Goal: Navigation & Orientation: Find specific page/section

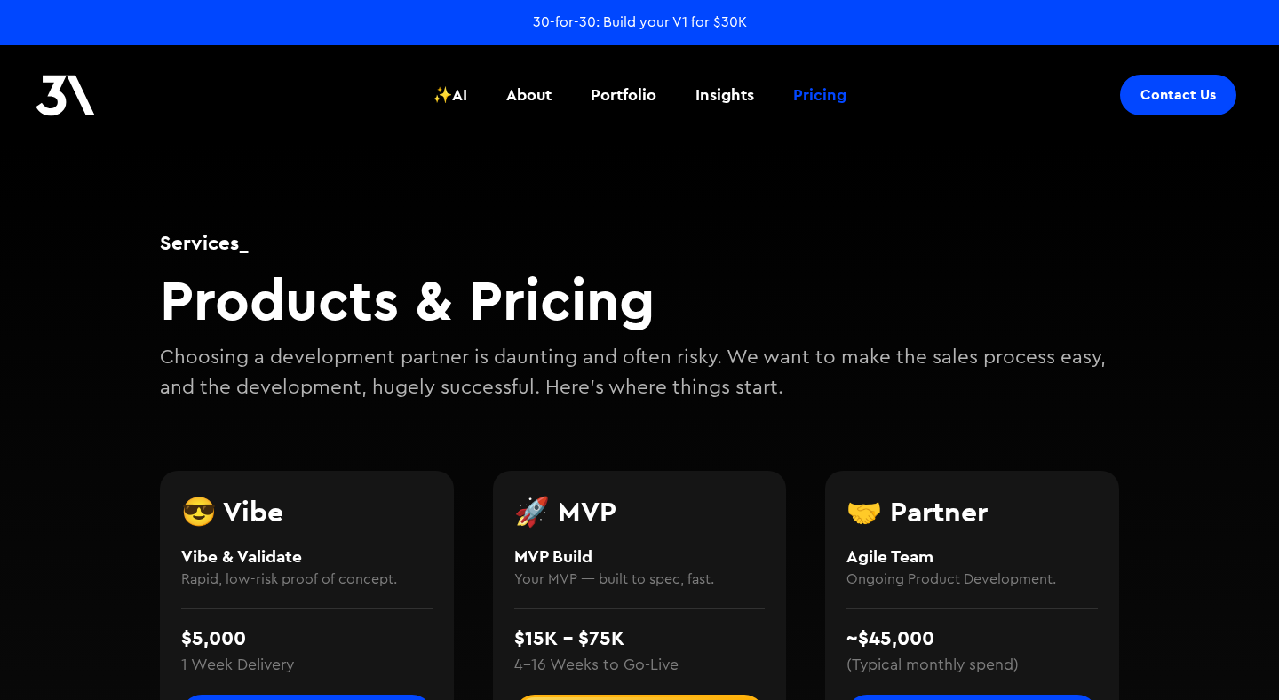
scroll to position [356, 0]
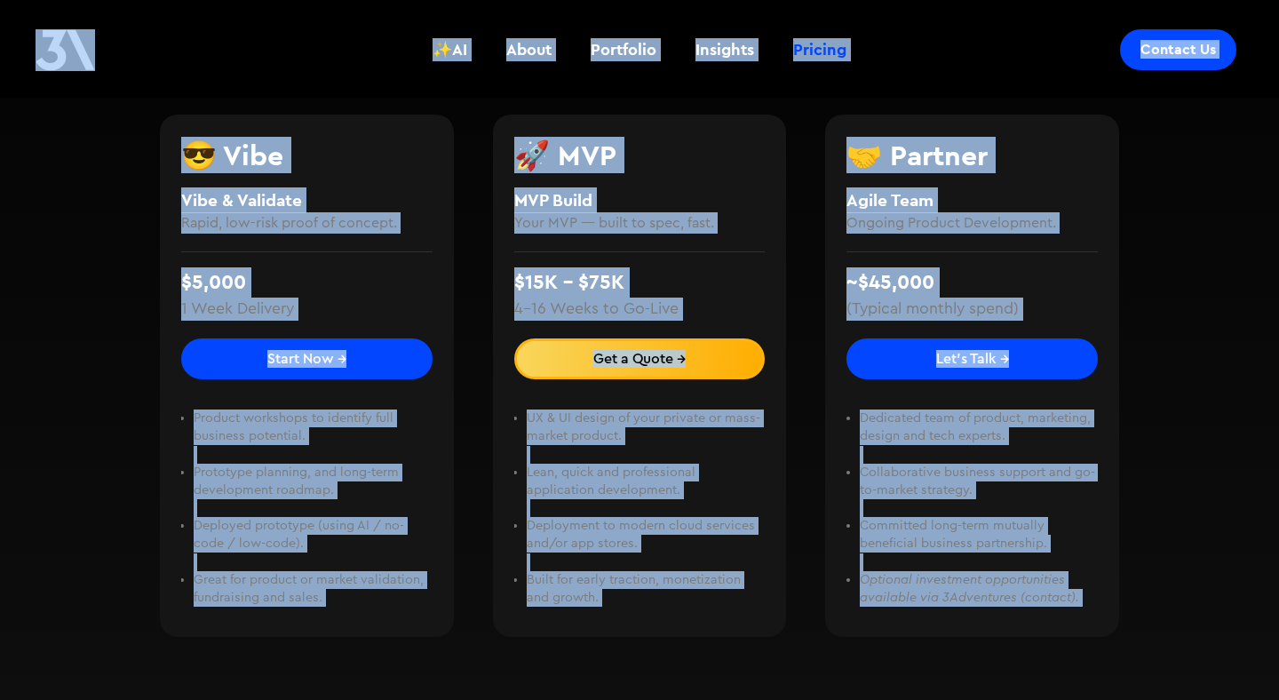
click at [472, 164] on div "😎 Vibe Vibe & Validate Rapid, low-risk proof of concept. $5,000 1 Week Delivery…" at bounding box center [639, 376] width 959 height 630
click at [459, 176] on div "😎 Vibe Vibe & Validate Rapid, low-risk proof of concept. $5,000 1 Week Delivery…" at bounding box center [639, 376] width 959 height 630
click at [483, 226] on div "😎 Vibe Vibe & Validate Rapid, low-risk proof of concept. $5,000 1 Week Delivery…" at bounding box center [639, 376] width 959 height 630
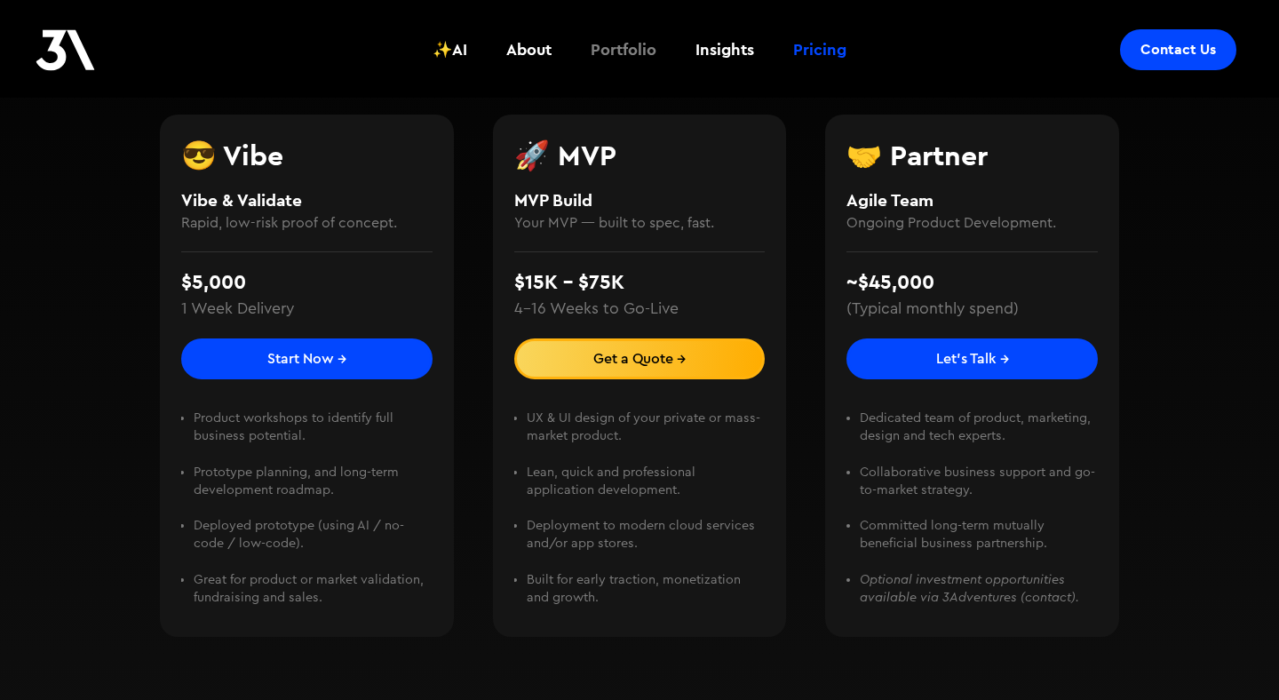
click at [625, 56] on div "Portfolio" at bounding box center [624, 49] width 66 height 23
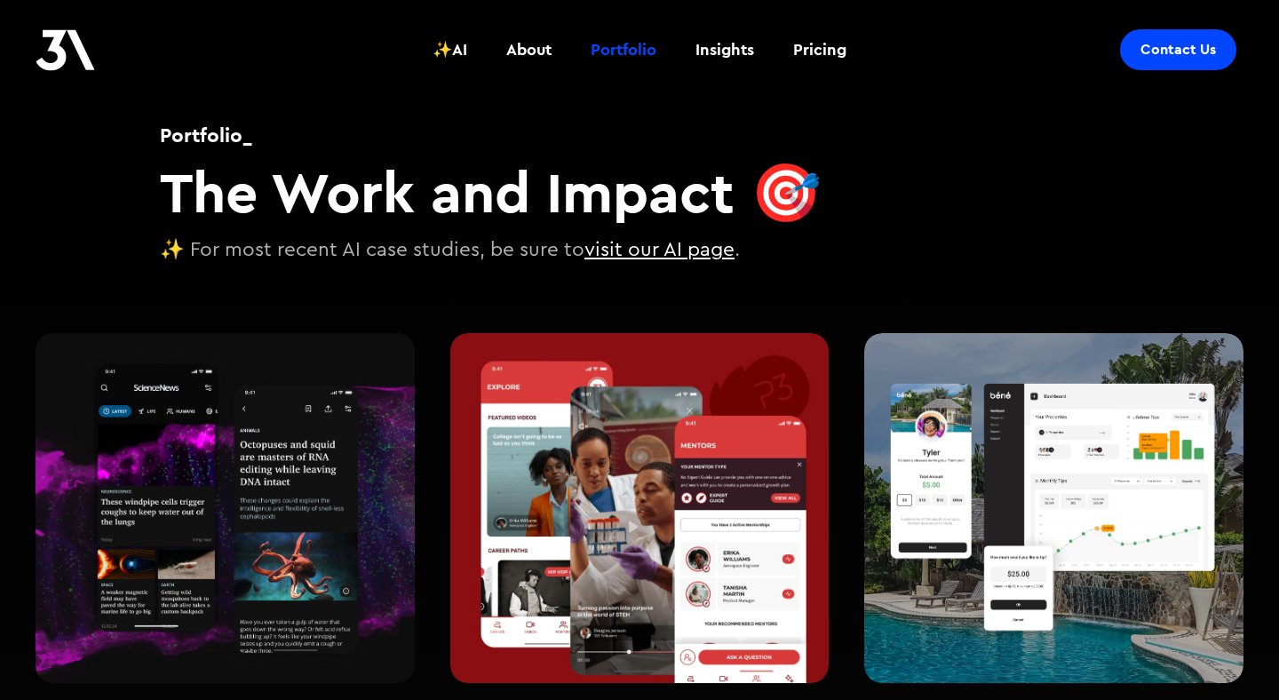
scroll to position [111, 0]
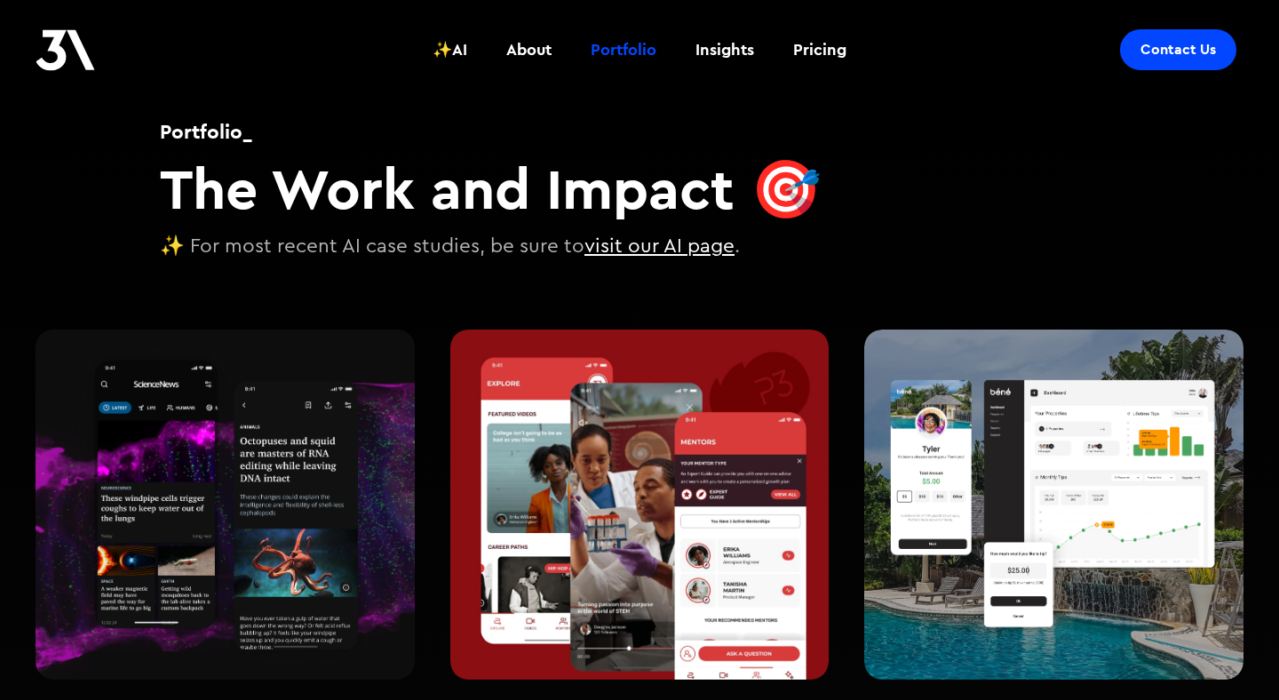
click at [679, 242] on link "visit our AI page" at bounding box center [659, 246] width 150 height 20
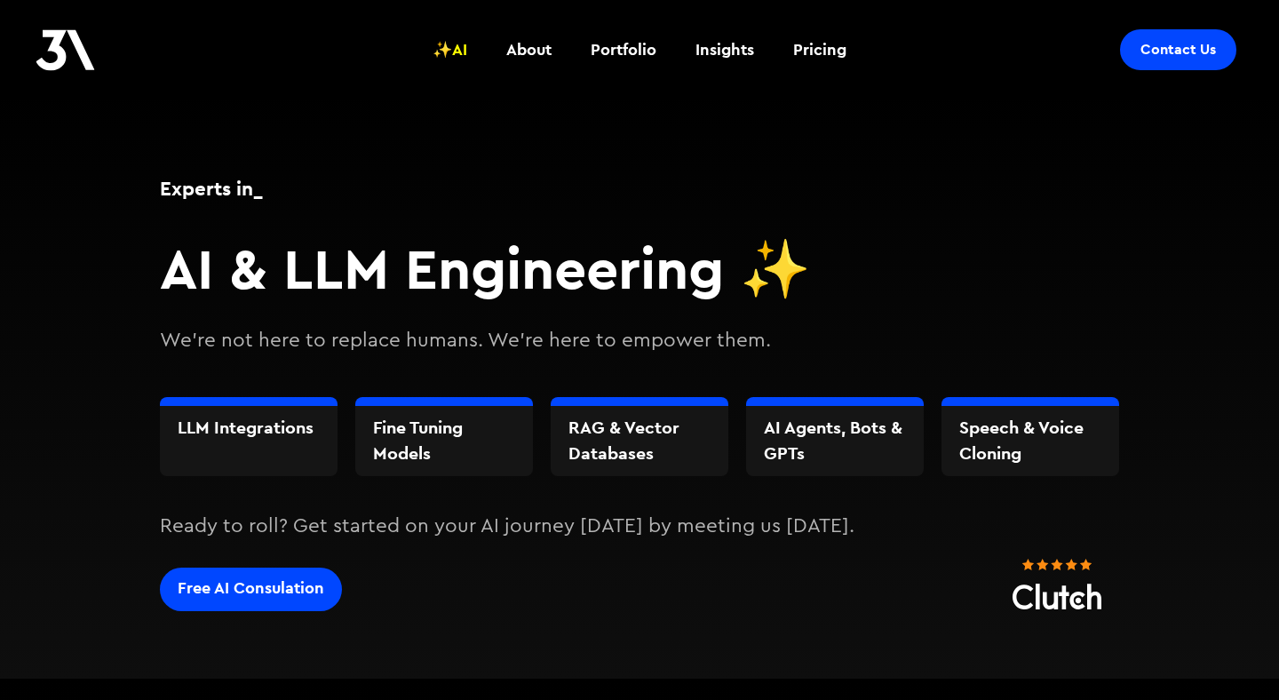
scroll to position [20, 0]
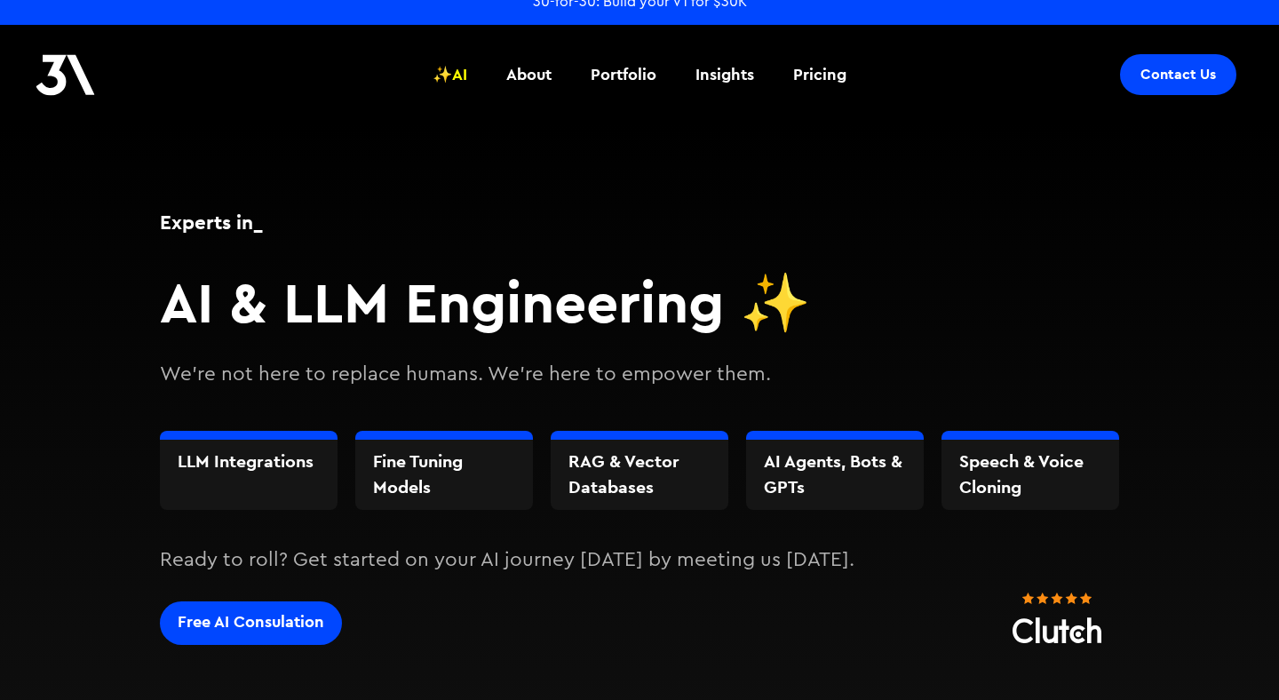
click at [1063, 599] on img at bounding box center [1056, 617] width 89 height 50
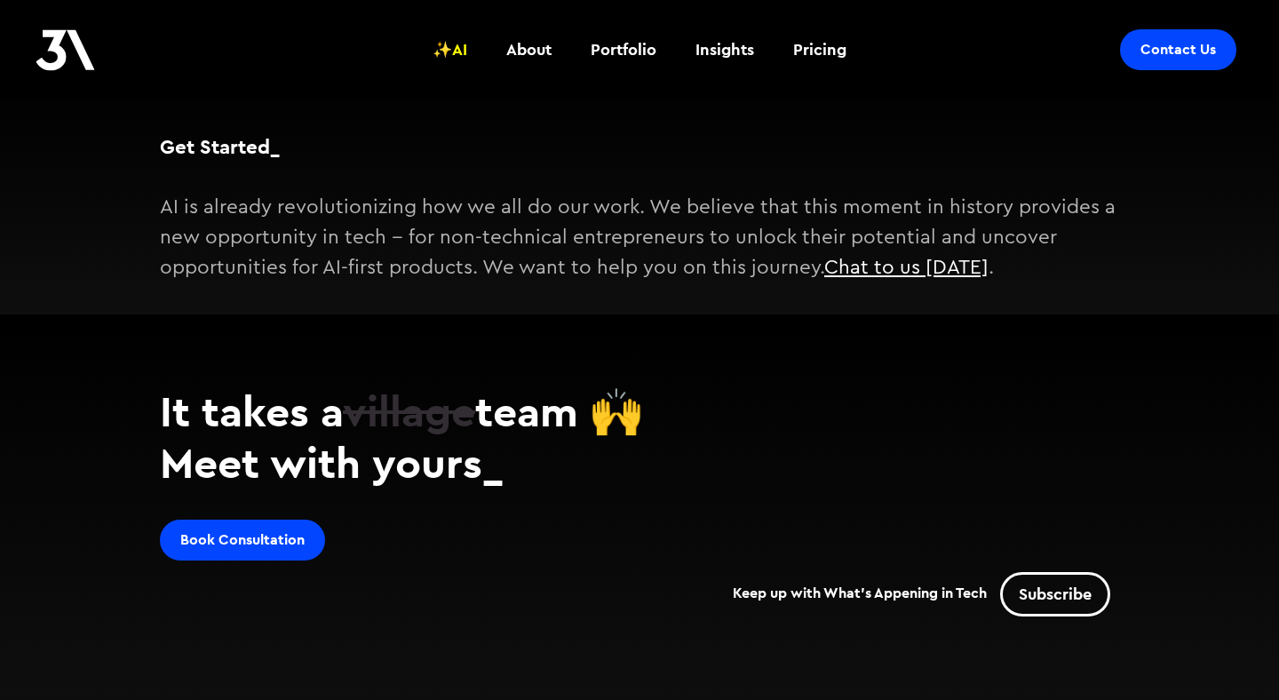
scroll to position [1846, 0]
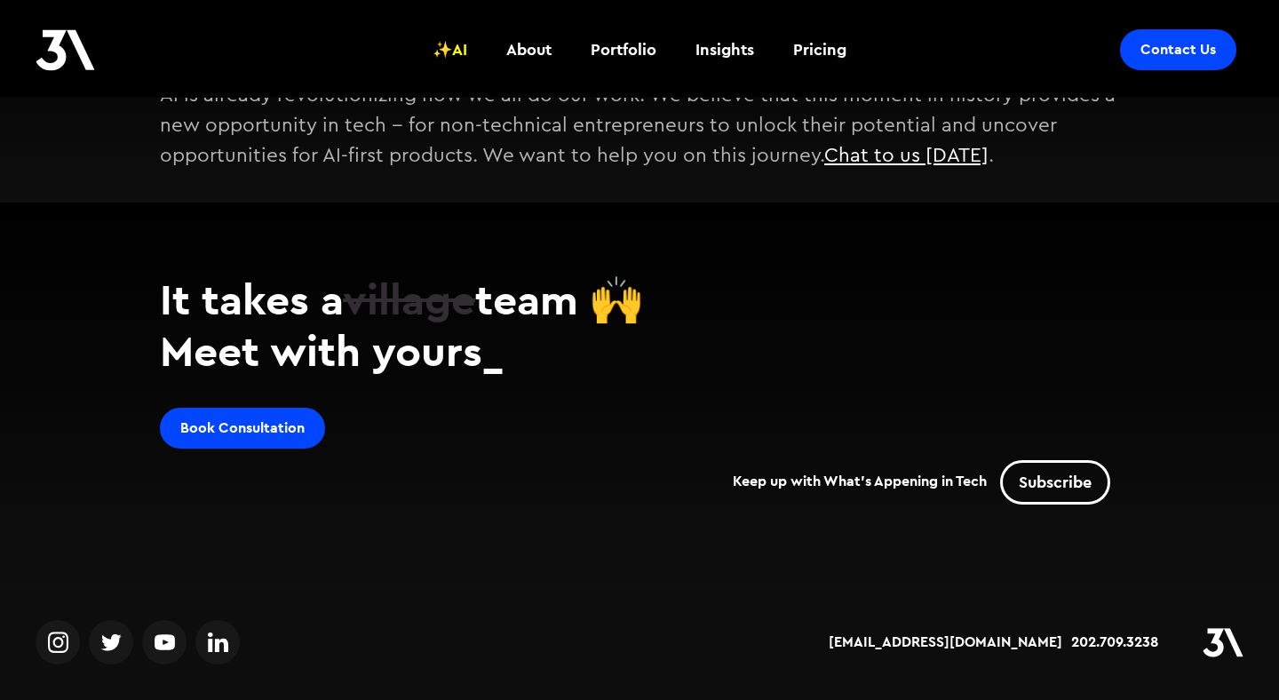
click at [109, 653] on img at bounding box center [111, 642] width 20 height 27
